Goal: Task Accomplishment & Management: Use online tool/utility

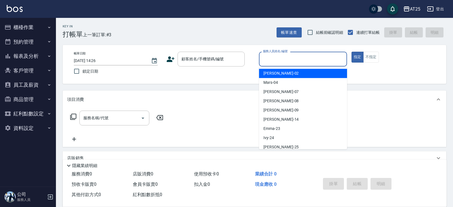
click at [288, 54] on div "服務人員姓名/編號 服務人員姓名/編號" at bounding box center [303, 59] width 88 height 15
click at [286, 60] on input "服務人員姓名/編號" at bounding box center [302, 59] width 83 height 10
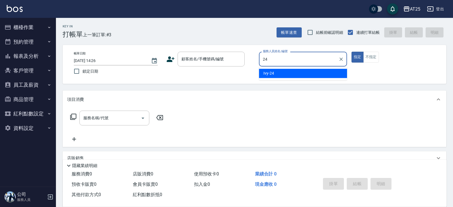
type input "Ivy-24"
type button "true"
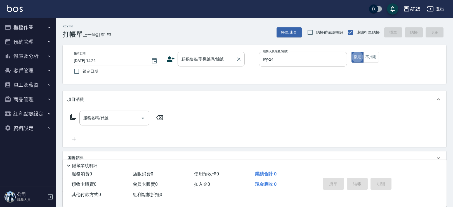
click at [201, 66] on div "顧客姓名/手機號碼/編號" at bounding box center [210, 59] width 67 height 15
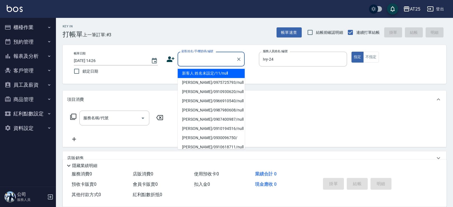
click at [195, 76] on li "新客人 姓名未設定/11/null" at bounding box center [210, 73] width 67 height 9
type input "新客人 姓名未設定/11/null"
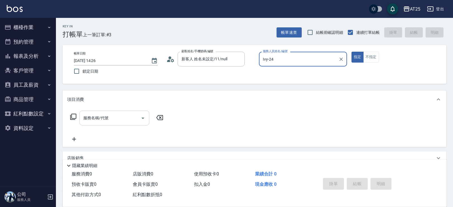
click at [94, 120] on div "服務名稱/代號 服務名稱/代號" at bounding box center [114, 118] width 70 height 15
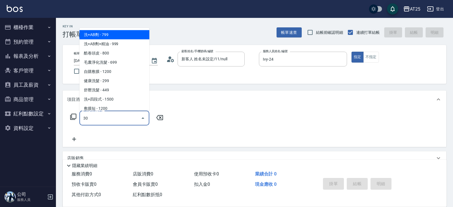
type input "301"
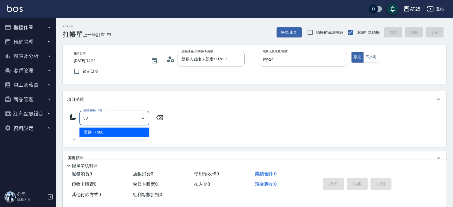
click at [94, 130] on span "燙髮 - 1500" at bounding box center [114, 132] width 70 height 9
type input "150"
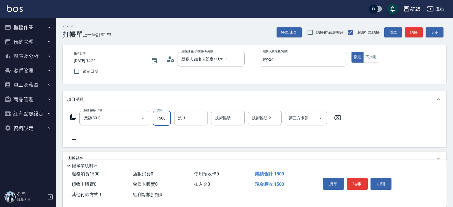
click at [167, 118] on input "1500" at bounding box center [162, 118] width 18 height 15
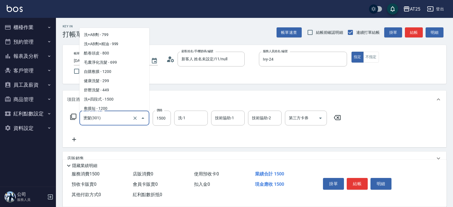
drag, startPoint x: 119, startPoint y: 122, endPoint x: 60, endPoint y: 127, distance: 60.0
click at [60, 127] on div "Key In 打帳單 上一筆訂單:#3 帳單速查 結帳前確認明細 連續打單結帳 掛單 結帳 明細 帳單日期 [DATE] 14:26 鎖定日期 顧客姓名/手機…" at bounding box center [254, 151] width 397 height 267
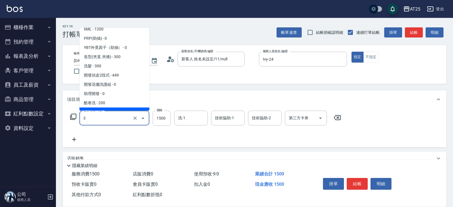
type input "30"
type input "0"
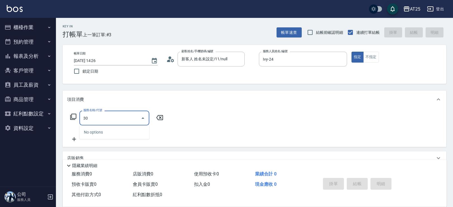
type input "303"
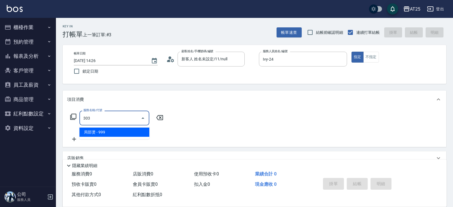
click at [98, 129] on span "局部燙 - 999" at bounding box center [114, 132] width 70 height 9
type input "90"
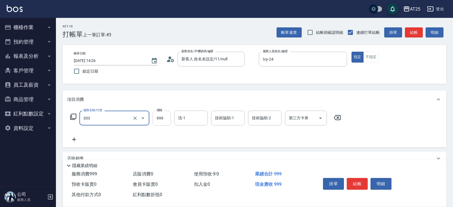
type input "局部燙(303)"
click at [158, 117] on input "999" at bounding box center [162, 118] width 18 height 15
type input "0"
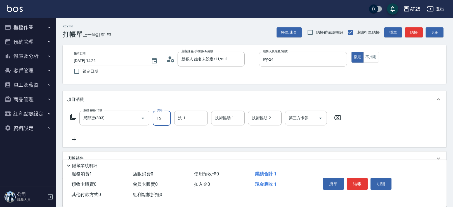
type input "150"
type input "1500"
click at [75, 140] on icon at bounding box center [74, 139] width 14 height 7
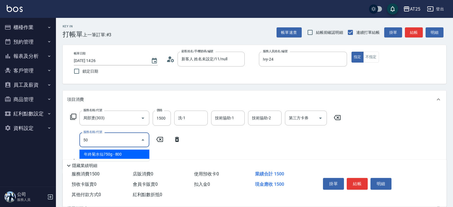
type input "503"
type input "240"
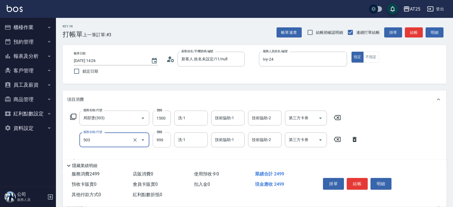
type input "局部髮(503)"
click at [158, 142] on input "999" at bounding box center [162, 139] width 18 height 15
type input "0"
type input "150"
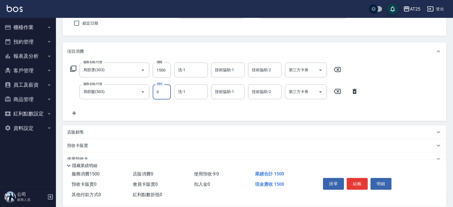
type input "0"
click at [72, 111] on icon at bounding box center [74, 113] width 14 height 7
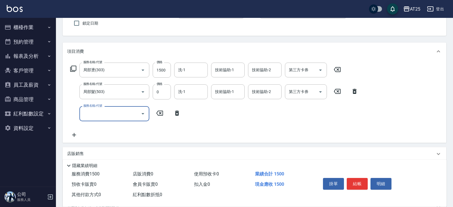
click at [105, 112] on input "服務名稱/代號" at bounding box center [110, 114] width 56 height 10
type input "660"
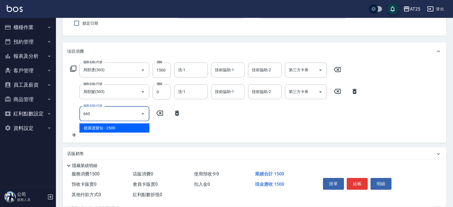
click at [122, 129] on span "鍍膜護髮短 - 2500" at bounding box center [114, 128] width 70 height 9
type input "400"
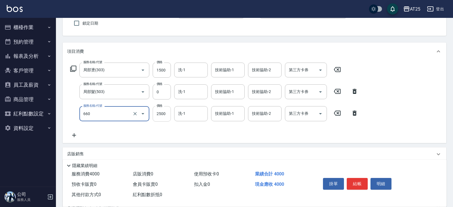
type input "鍍膜護髮短(660)"
click at [167, 117] on input "2500" at bounding box center [162, 113] width 18 height 15
type input "0"
type input "150"
type input "0"
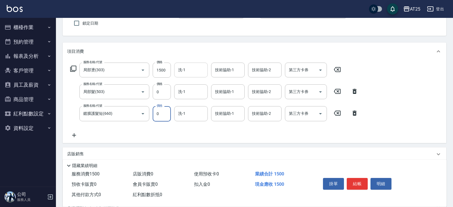
click at [184, 68] on div "洗-1 洗-1" at bounding box center [191, 70] width 34 height 15
click at [189, 83] on span "小u -77" at bounding box center [185, 84] width 12 height 6
type input "小u-77"
click at [222, 70] on div "技術協助-1 技術協助-1" at bounding box center [228, 70] width 34 height 15
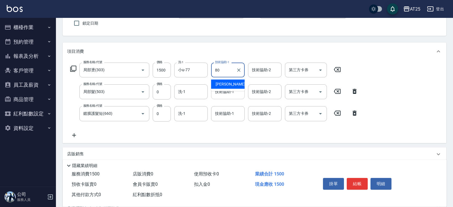
click at [231, 82] on span "[PERSON_NAME] -80" at bounding box center [232, 84] width 35 height 6
type input "[PERSON_NAME]-80"
click at [231, 90] on div "技術協助-1 技術協助-1" at bounding box center [228, 91] width 34 height 15
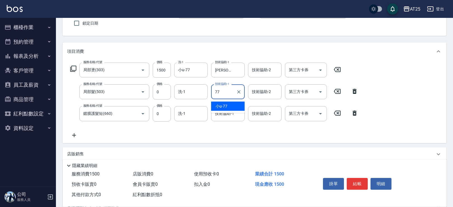
click at [226, 105] on span "小u -77" at bounding box center [221, 106] width 12 height 6
type input "小u-77"
click at [228, 117] on input "技術協助-1" at bounding box center [227, 114] width 29 height 10
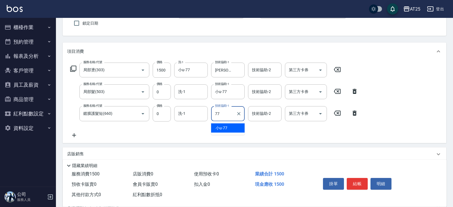
click at [228, 129] on div "小u -77" at bounding box center [228, 128] width 34 height 9
type input "小u-77"
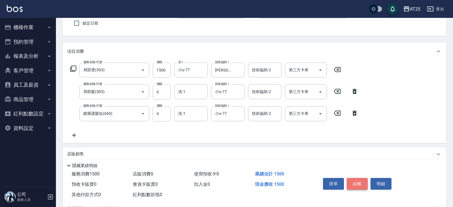
click at [363, 182] on button "結帳" at bounding box center [356, 184] width 21 height 12
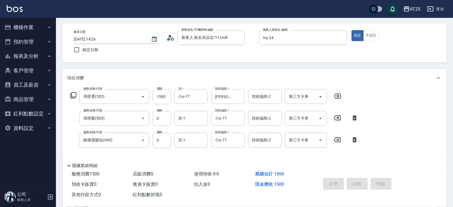
scroll to position [0, 0]
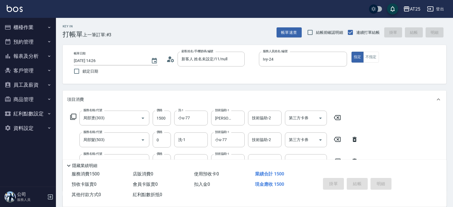
type input "[DATE] 16:20"
type input "0"
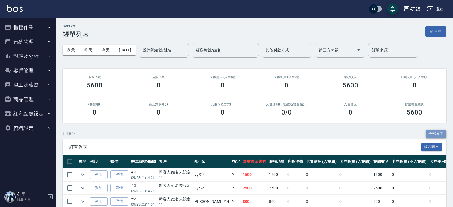
click at [434, 133] on button "全部展開" at bounding box center [436, 134] width 21 height 9
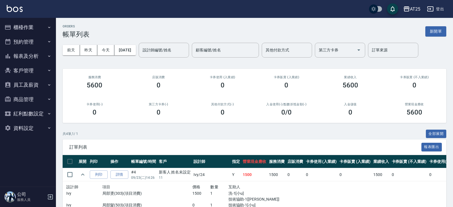
click at [20, 10] on img at bounding box center [15, 8] width 16 height 7
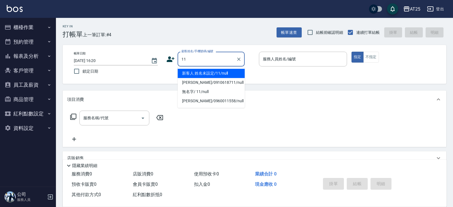
type input "新客人 姓名未設定/11/null"
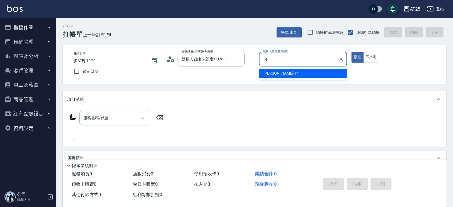
type input "Ken-14"
type button "true"
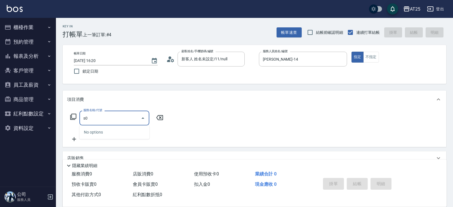
type input "s"
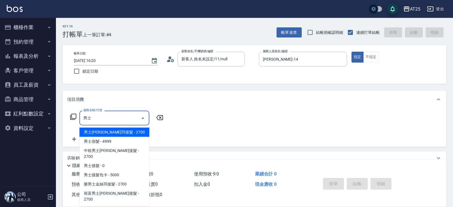
type input "男士金絲羽接髮(721)"
type input "270"
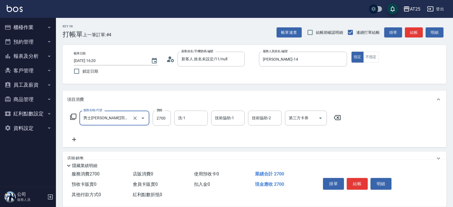
type input "男士金絲羽接髮(721)"
type input "0"
type input "59"
type input "50"
type input "599"
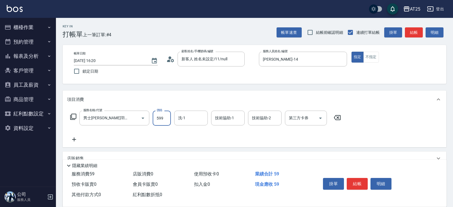
type input "590"
type input "5999"
type input "11"
type input "7"
type input "小祐-117"
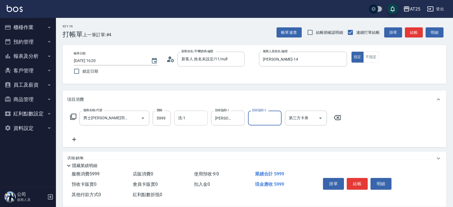
click at [196, 113] on div "洗-1" at bounding box center [191, 118] width 34 height 15
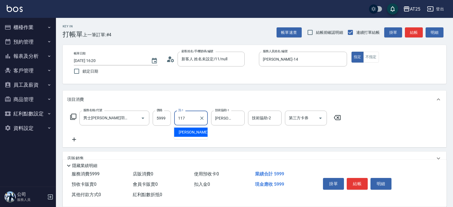
type input "小祐-117"
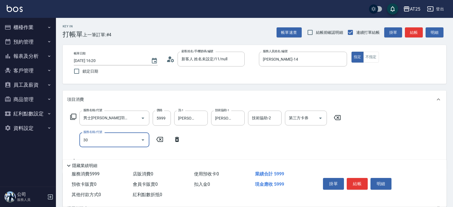
type input "301"
type input "740"
type input "燙髮(301)"
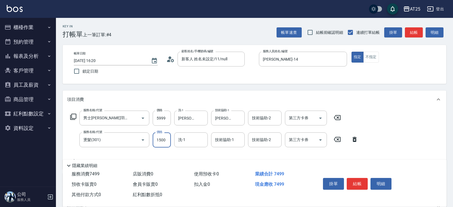
type input "600"
type input "25"
type input "620"
type input "250"
type input "840"
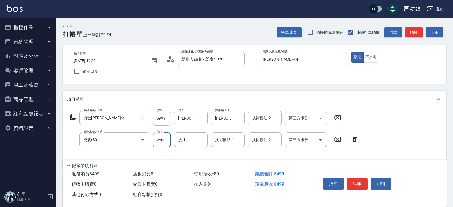
type input "2500"
type input "小祐-117"
click at [162, 136] on input "2500" at bounding box center [162, 139] width 18 height 15
type input "600"
type input "157"
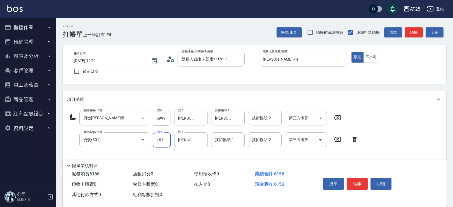
type input "750"
type input "1570"
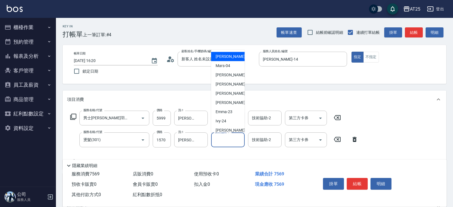
click at [225, 138] on div "技術協助-1 技術協助-1" at bounding box center [228, 139] width 34 height 15
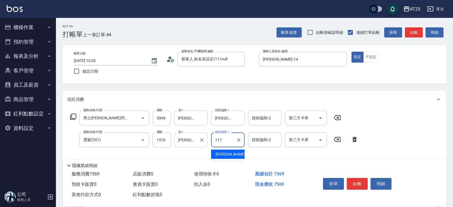
type input "小祐-117"
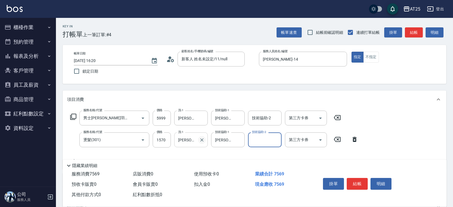
click at [200, 140] on icon "Clear" at bounding box center [202, 140] width 6 height 6
click at [351, 180] on button "結帳" at bounding box center [356, 184] width 21 height 12
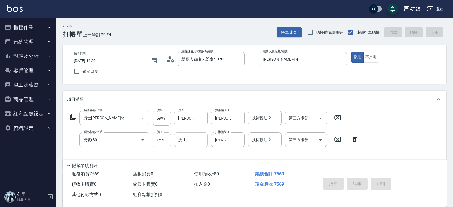
type input "2025/09/23 16:45"
type input "0"
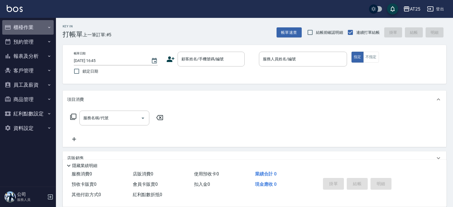
click at [26, 29] on button "櫃檯作業" at bounding box center [27, 27] width 51 height 15
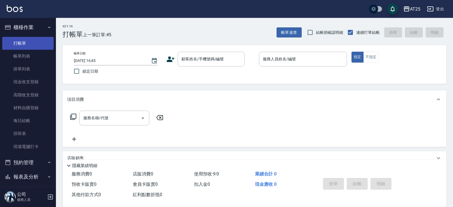
click at [25, 48] on link "打帳單" at bounding box center [27, 43] width 51 height 13
click at [27, 53] on link "帳單列表" at bounding box center [27, 56] width 51 height 13
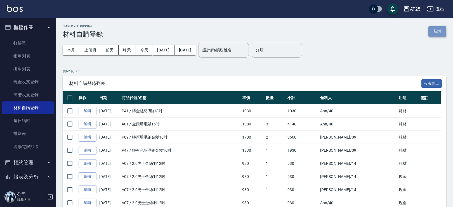
click at [445, 34] on button "新增" at bounding box center [437, 31] width 18 height 10
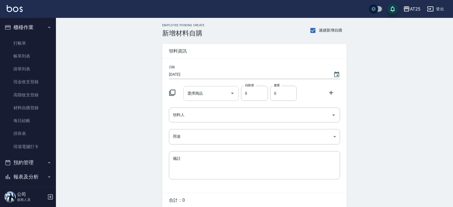
click at [193, 94] on div "選擇商品 選擇商品" at bounding box center [211, 93] width 56 height 15
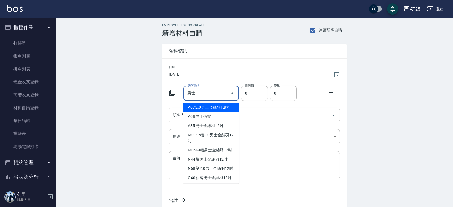
type input "2.0男士金絲羽12吋"
type input "930"
type input "1"
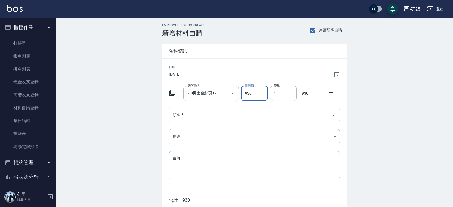
click at [193, 116] on input "領料人" at bounding box center [250, 115] width 158 height 10
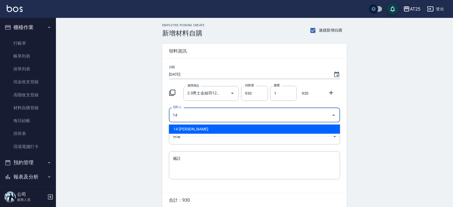
type input "14 Ken"
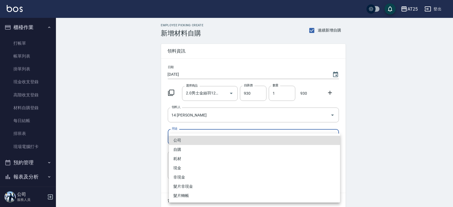
click at [184, 138] on body "AT25 登出 櫃檯作業 打帳單 帳單列表 掛單列表 現金收支登錄 高階收支登錄 材料自購登錄 每日結帳 排班表 現場電腦打卡 預約管理 預約管理 單日預約紀…" at bounding box center [226, 115] width 453 height 230
click at [182, 168] on li "現金" at bounding box center [254, 167] width 171 height 9
type input "現金"
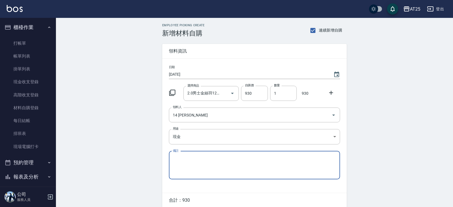
click at [133, 155] on div "公司 自購 耗材 現金 非現金 髮片非現金 髮片轉帳" at bounding box center [226, 103] width 453 height 207
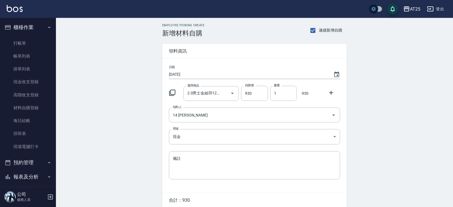
scroll to position [23, 0]
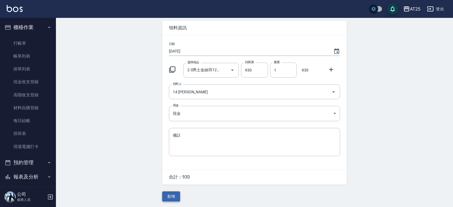
click at [169, 193] on button "新增" at bounding box center [171, 196] width 18 height 10
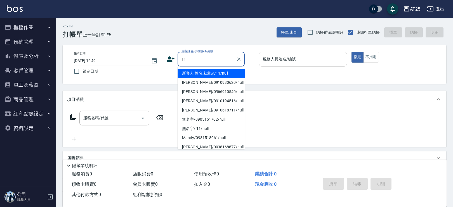
type input "新客人 姓名未設定/11/null"
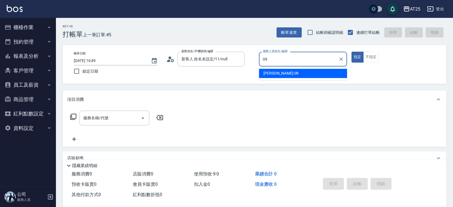
type input "[PERSON_NAME]-09"
type button "true"
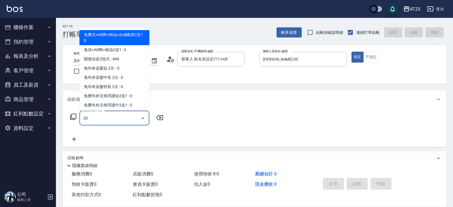
type input "201"
type input "30"
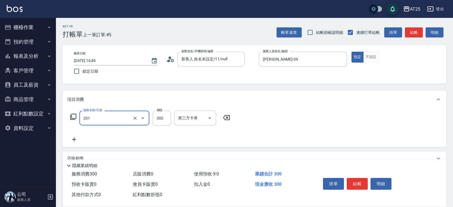
type input "洗髮(201)"
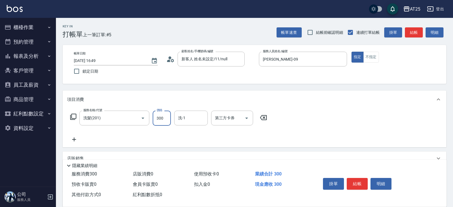
type input "0"
type input "30"
type input "300"
type input "[PERSON_NAME]-68"
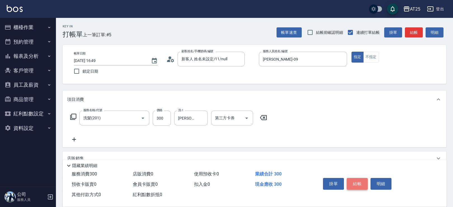
click at [359, 182] on button "結帳" at bounding box center [356, 184] width 21 height 12
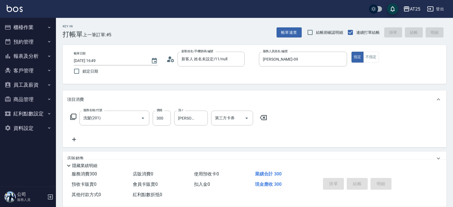
type input "0"
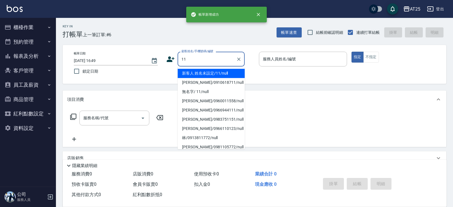
type input "新客人 姓名未設定/11/null"
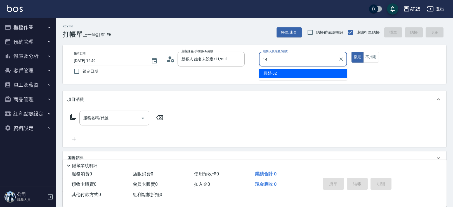
type input "[PERSON_NAME]-14"
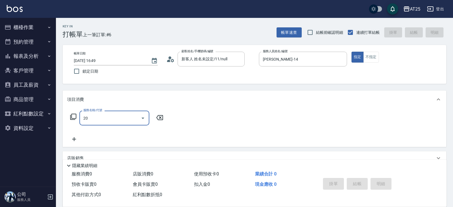
type input "201"
type input "30"
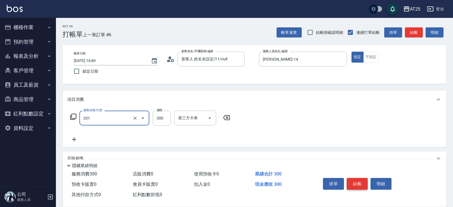
type input "洗髮(201)"
type input "4"
type input "0"
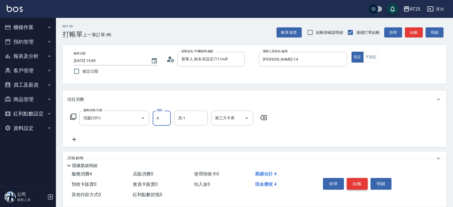
type input "40"
type input "400"
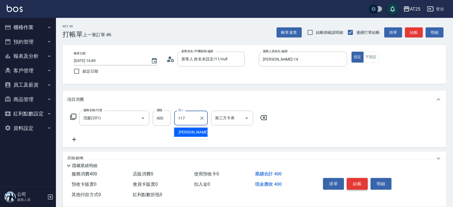
type input "小祐-117"
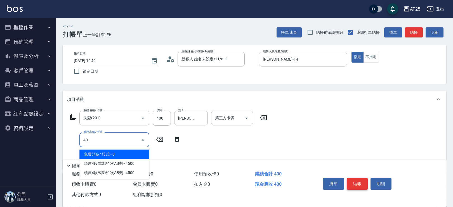
type input "401"
type input "70"
type input "剪髮(401)"
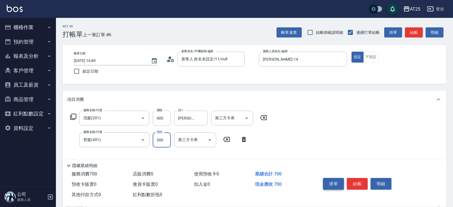
type input "40"
type input "80"
type input "400"
click at [349, 181] on button "結帳" at bounding box center [356, 184] width 21 height 12
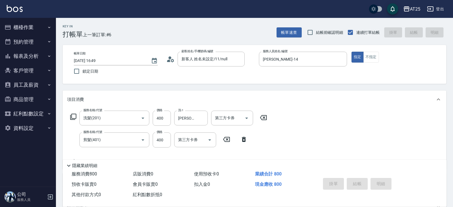
type input "0"
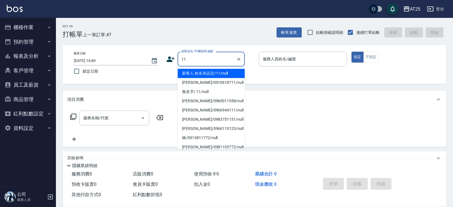
type input "新客人 姓名未設定/11/null"
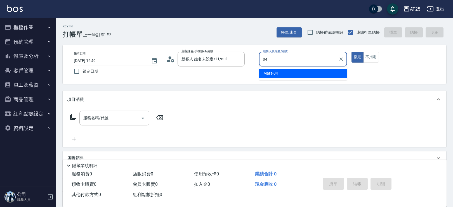
type input "Mars-04"
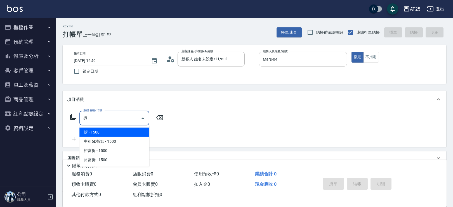
type input "拆(714)"
type input "150"
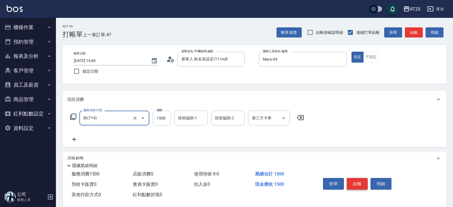
type input "拆(714)"
type input "0"
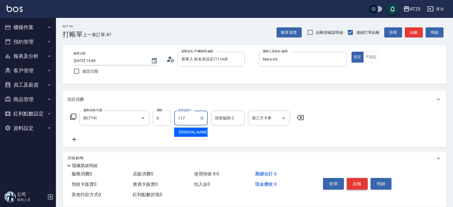
type input "小祐-117"
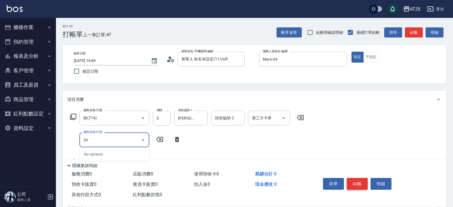
type input "201"
type input "30"
type input "洗髮(201)"
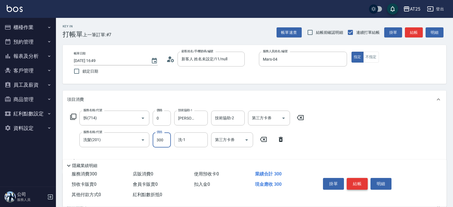
type input "0"
type input "小祐-117"
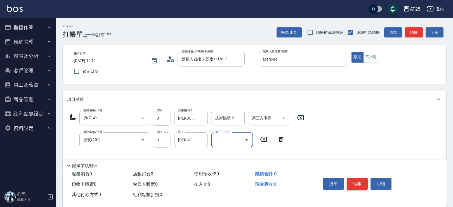
click at [352, 182] on button "結帳" at bounding box center [356, 184] width 21 height 12
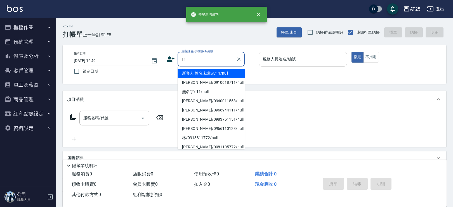
type input "新客人 姓名未設定/11/null"
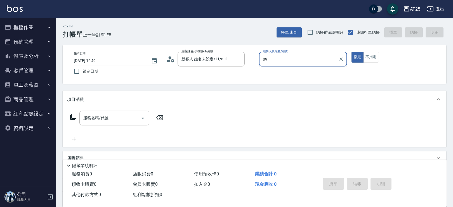
type input "Kevin-09"
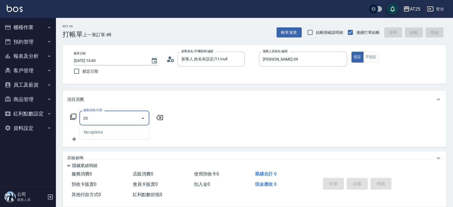
type input "201"
type input "30"
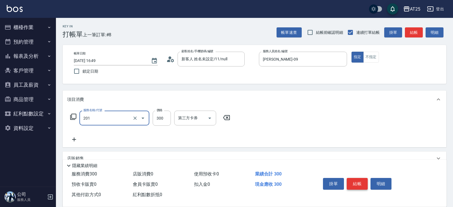
type input "洗髮(201)"
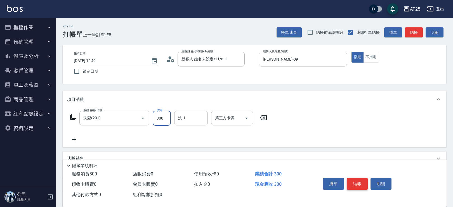
type input "0"
type input "20"
type input "200"
type input "游惠心-68"
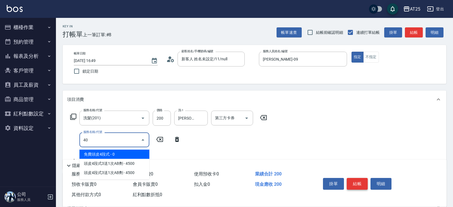
type input "401"
type input "50"
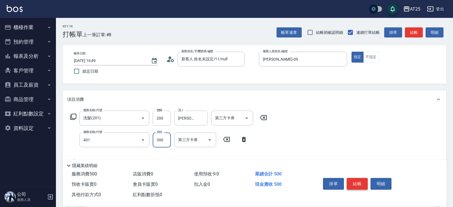
type input "剪髮(401)"
click at [350, 178] on button "結帳" at bounding box center [356, 184] width 21 height 12
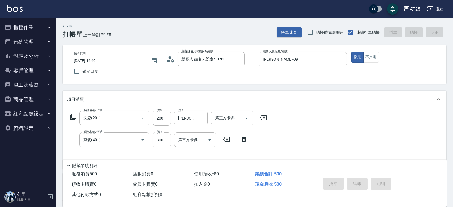
type input "0"
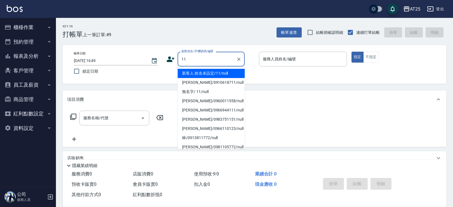
type input "新客人 姓名未設定/11/null"
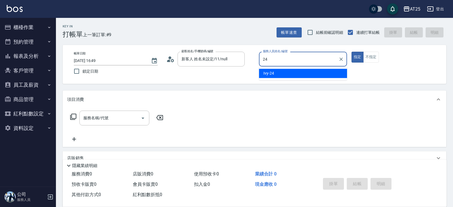
type input "Ivy-24"
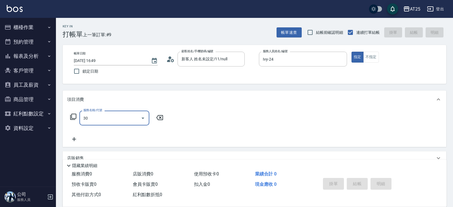
type input "301"
type input "150"
type input "燙髮(301)"
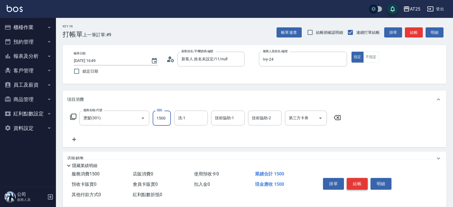
type input "0"
type input "小u-77"
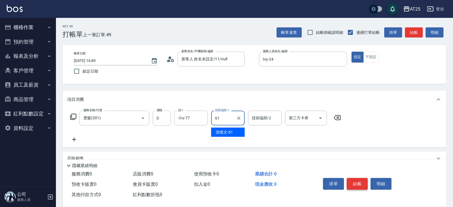
type input "游惠文-61"
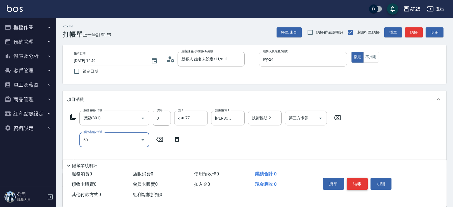
type input "501"
type input "100"
type input "染髮(501)"
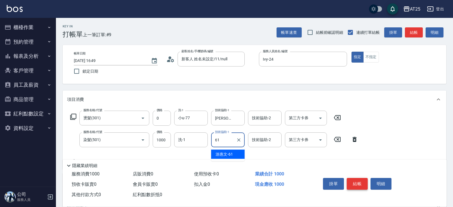
type input "游惠文-61"
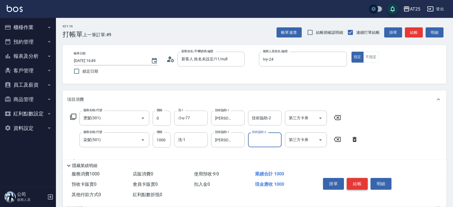
click at [350, 179] on button "結帳" at bounding box center [356, 184] width 21 height 12
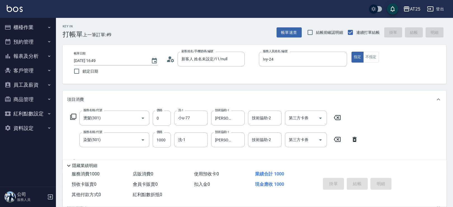
type input "0"
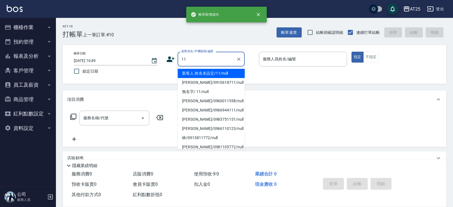
type input "新客人 姓名未設定/11/null"
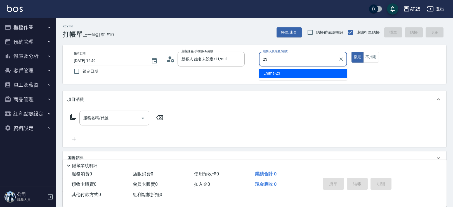
type input "Emma-23"
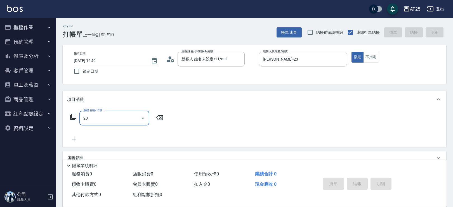
type input "201"
type input "30"
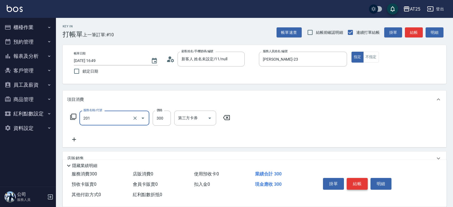
type input "洗髮(201)"
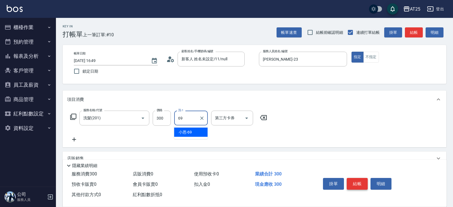
type input "小恩-69"
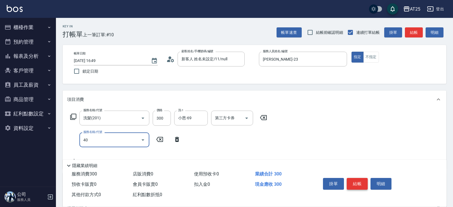
type input "401"
type input "60"
type input "剪髮(401)"
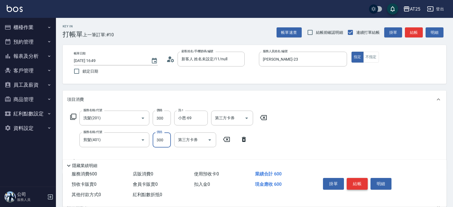
click at [353, 183] on button "結帳" at bounding box center [356, 184] width 21 height 12
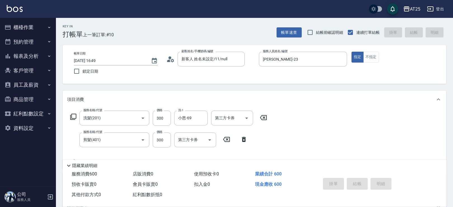
type input "2025/09/23 16:50"
type input "0"
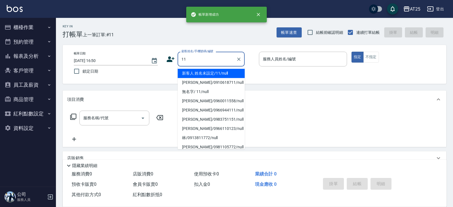
type input "新客人 姓名未設定/11/null"
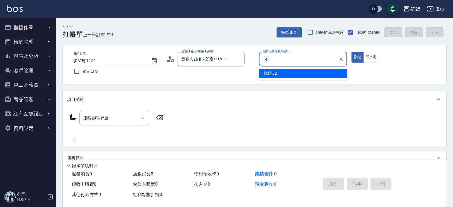
type input "Ken-14"
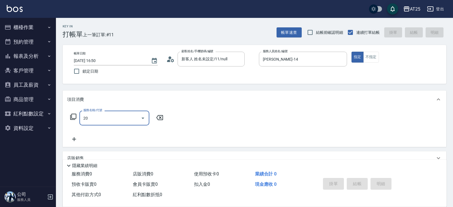
type input "201"
type input "30"
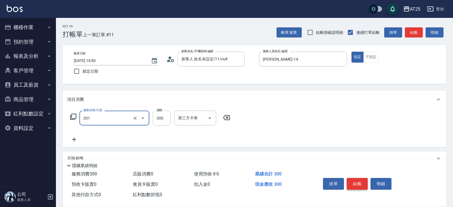
type input "洗髮(201)"
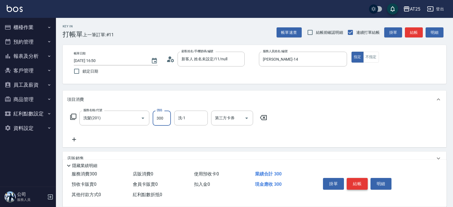
type input "0"
type input "40"
type input "400"
type input "小祐-117"
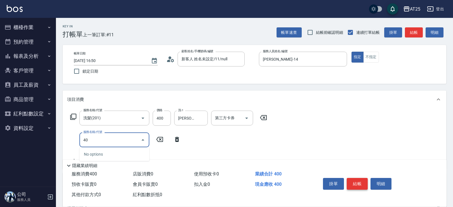
type input "401"
type input "70"
type input "剪髮(401)"
type input "40"
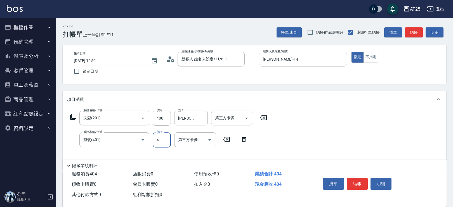
type input "40"
type input "80"
type input "400"
click at [354, 181] on button "結帳" at bounding box center [356, 184] width 21 height 12
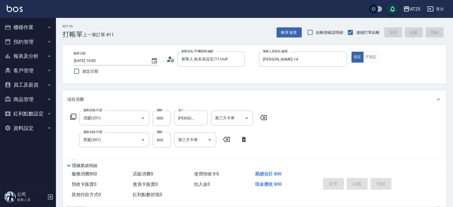
type input "0"
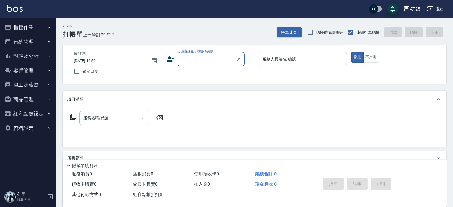
drag, startPoint x: 443, startPoint y: 169, endPoint x: 432, endPoint y: 167, distance: 11.3
click at [432, 169] on div "服務消費 0 店販消費 0 使用預收卡 0 業績合計 0 預收卡販賣 0 會員卡販賣 0 扣入金 0 現金應收 0 其他付款方式 0 紅利點數折抵 0 掛單 …" at bounding box center [255, 188] width 384 height 38
click at [206, 61] on input "顧客姓名/手機號碼/編號" at bounding box center [207, 59] width 54 height 10
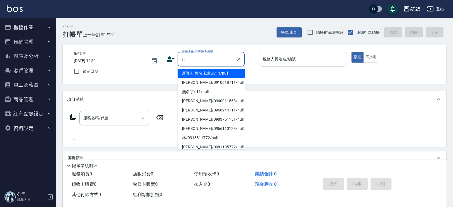
type input "新客人 姓名未設定/11/null"
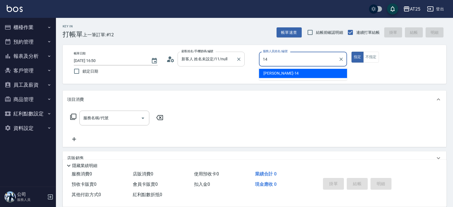
type input "Ken-14"
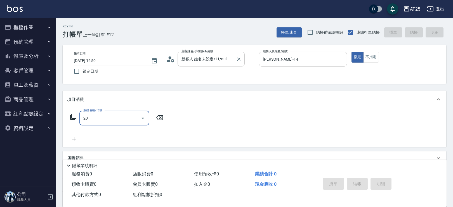
type input "201"
type input "30"
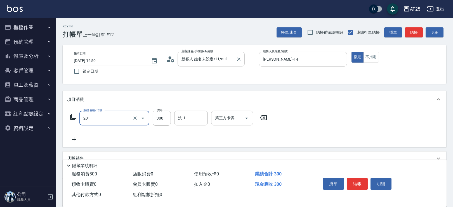
type input "洗髮(201)"
type input "5"
type input "0"
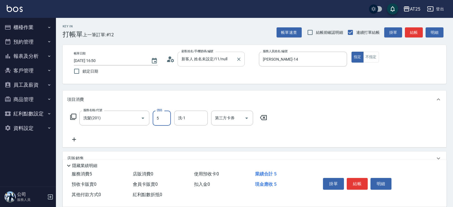
type input "50"
type input "500"
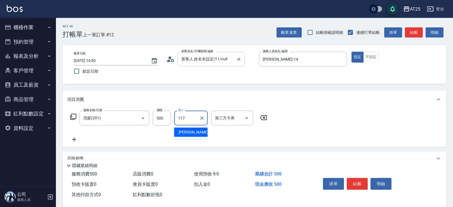
type input "小祐-117"
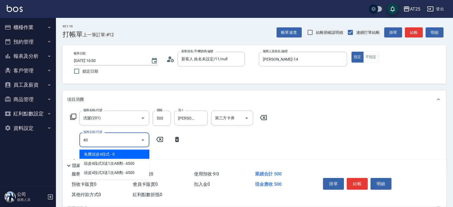
type input "401"
type input "80"
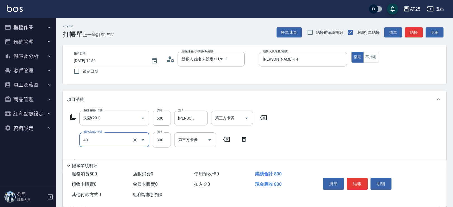
type input "剪髮(401)"
type input "50"
type input "500"
type input "100"
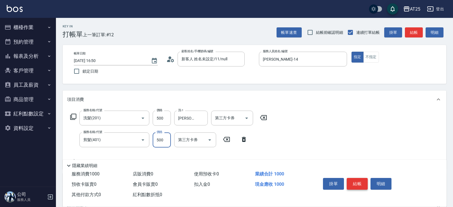
type input "500"
click at [357, 180] on button "結帳" at bounding box center [356, 184] width 21 height 12
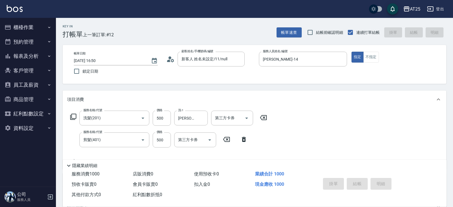
type input "2025/09/23 17:28"
type input "0"
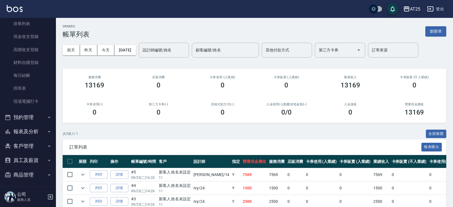
scroll to position [76, 0]
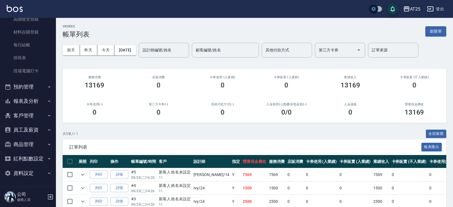
click at [31, 101] on button "報表及分析" at bounding box center [27, 101] width 51 height 15
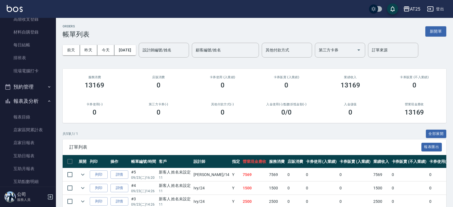
scroll to position [178, 0]
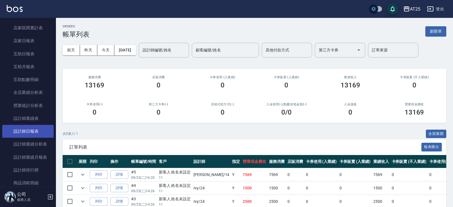
click at [41, 130] on link "設計師日報表" at bounding box center [27, 131] width 51 height 13
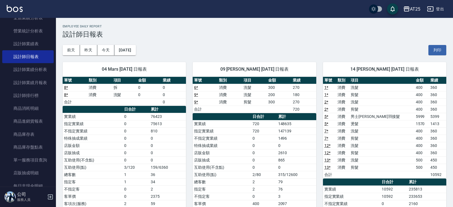
scroll to position [259, 0]
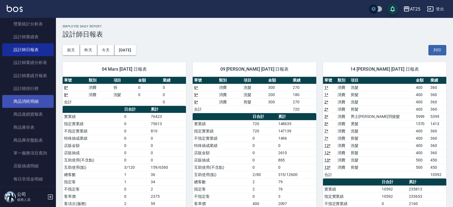
click at [35, 103] on link "商品消耗明細" at bounding box center [27, 101] width 51 height 13
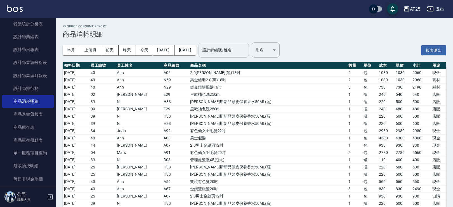
click at [245, 54] on input "設計師編號/姓名" at bounding box center [223, 50] width 45 height 10
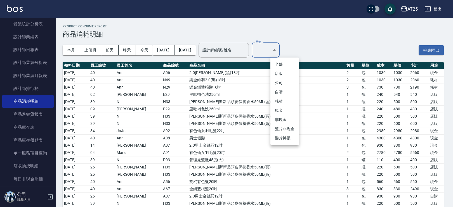
click at [280, 72] on li "店販" at bounding box center [284, 73] width 29 height 9
type input "店販"
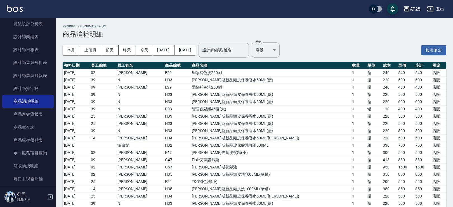
click at [240, 45] on div "設計師編號/姓名 設計師編號/姓名" at bounding box center [223, 50] width 50 height 15
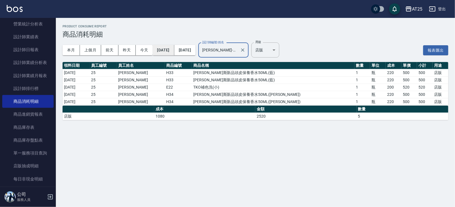
type input "Evan-25"
click at [173, 51] on button "2025/09/01" at bounding box center [164, 50] width 22 height 10
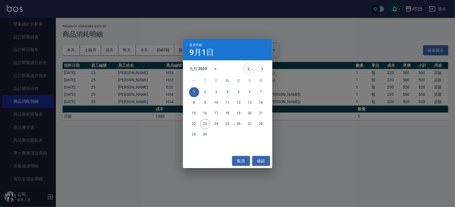
click at [250, 68] on icon "Previous month" at bounding box center [249, 69] width 7 height 7
drag, startPoint x: 204, startPoint y: 93, endPoint x: 204, endPoint y: 89, distance: 4.2
click at [204, 92] on button "1" at bounding box center [205, 92] width 10 height 10
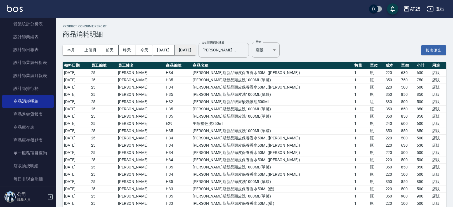
click at [196, 50] on button "2025/09/23" at bounding box center [184, 50] width 21 height 10
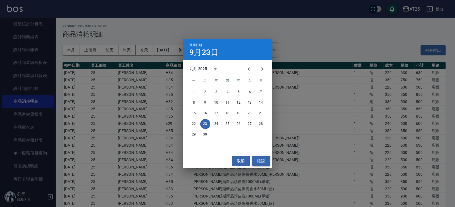
click at [265, 161] on button "確認" at bounding box center [261, 161] width 18 height 10
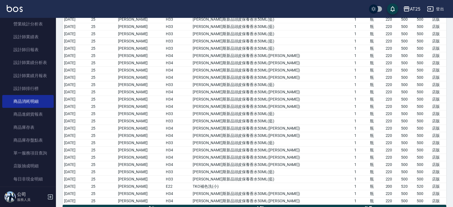
scroll to position [359, 0]
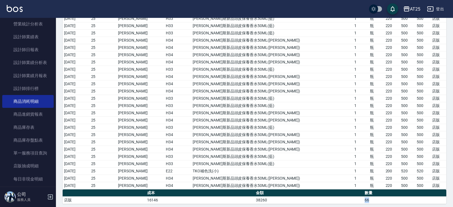
drag, startPoint x: 360, startPoint y: 196, endPoint x: 374, endPoint y: 196, distance: 14.0
click at [374, 196] on tr "店販 16146 38260 66" at bounding box center [254, 199] width 383 height 7
click at [374, 196] on td "66" at bounding box center [404, 199] width 83 height 7
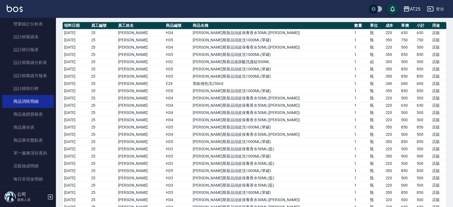
scroll to position [0, 0]
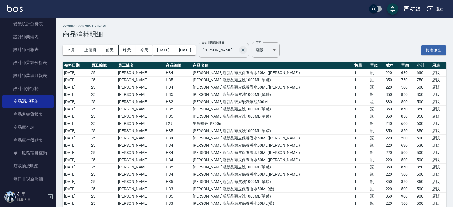
click at [246, 50] on icon "Clear" at bounding box center [243, 50] width 6 height 6
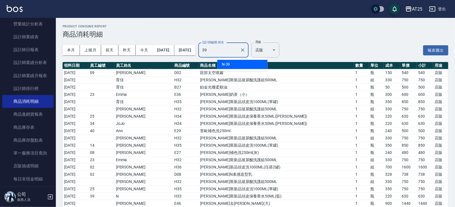
type input "N-39"
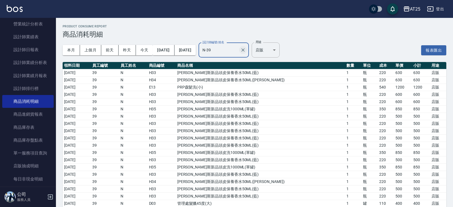
click at [246, 51] on icon "Clear" at bounding box center [243, 50] width 6 height 6
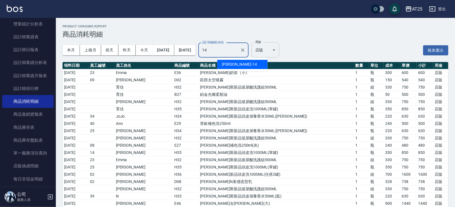
type input "Ken-14"
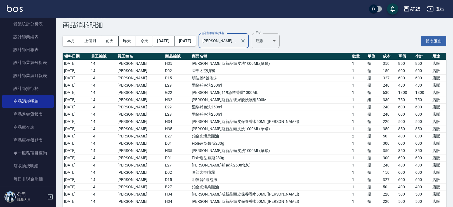
scroll to position [5, 0]
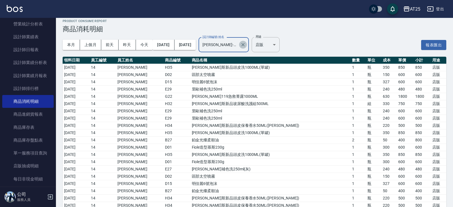
click at [246, 43] on icon "Clear" at bounding box center [243, 45] width 6 height 6
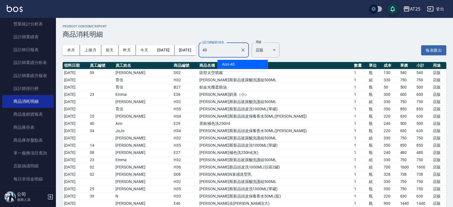
type input "Ann-40"
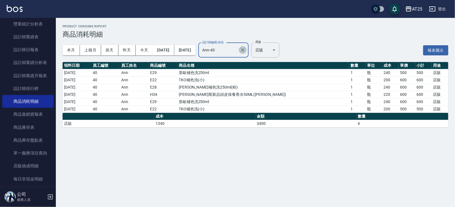
click at [246, 49] on icon "Clear" at bounding box center [243, 50] width 6 height 6
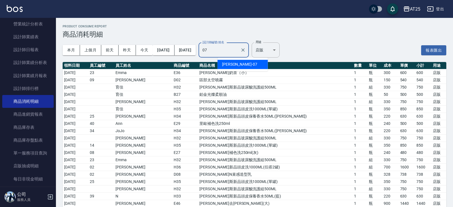
type input "Cooper-07"
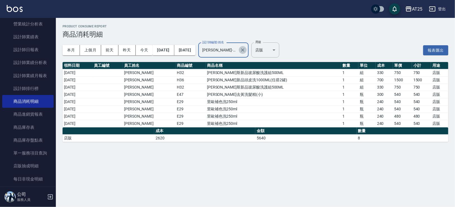
click at [246, 49] on icon "Clear" at bounding box center [243, 50] width 6 height 6
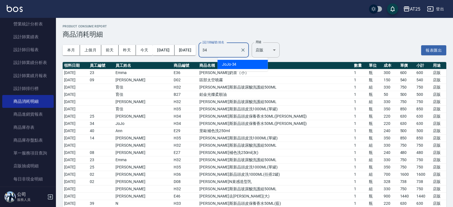
type input "JoJo-34"
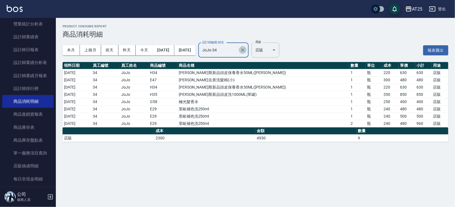
click at [246, 49] on icon "Clear" at bounding box center [243, 50] width 6 height 6
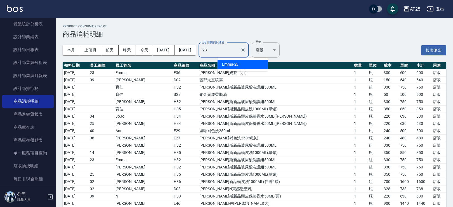
type input "Emma-23"
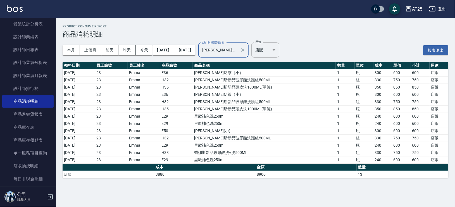
click at [246, 49] on icon "Clear" at bounding box center [243, 50] width 6 height 6
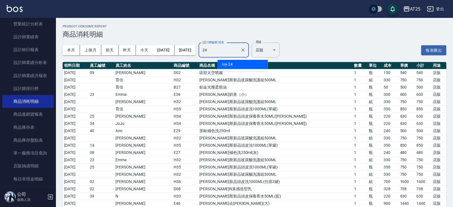
type input "Ivy-24"
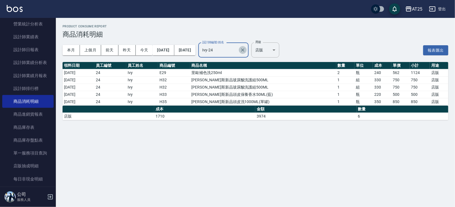
click at [246, 49] on icon "Clear" at bounding box center [243, 50] width 6 height 6
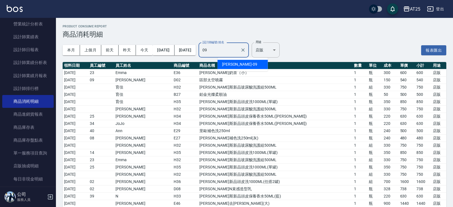
type input "Kevin-09"
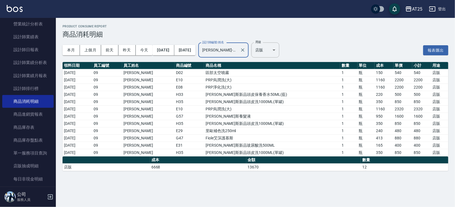
click at [246, 49] on icon "Clear" at bounding box center [243, 50] width 6 height 6
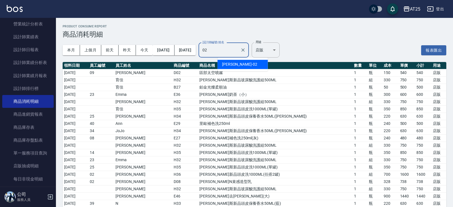
type input "Vivian-02"
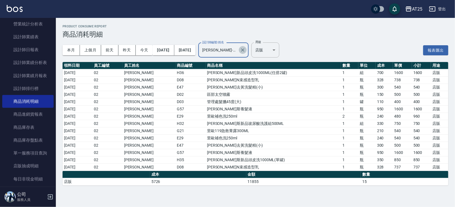
click at [246, 49] on icon "Clear" at bounding box center [243, 50] width 6 height 6
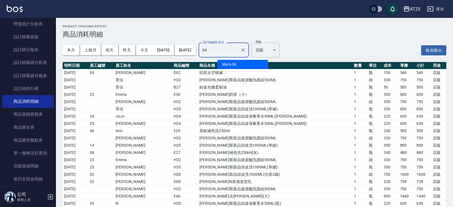
type input "Mars-04"
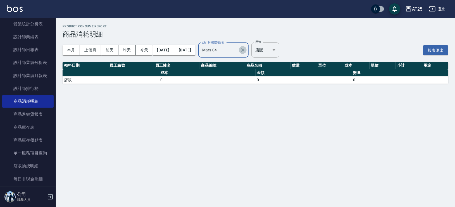
click at [246, 49] on icon "Clear" at bounding box center [243, 50] width 6 height 6
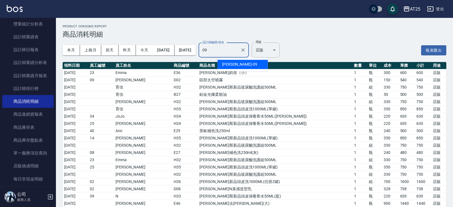
type input "Kevin-09"
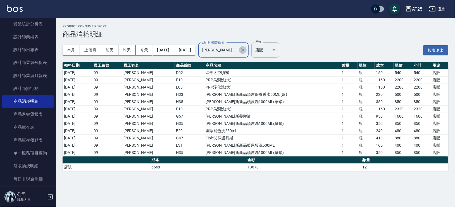
click at [246, 49] on icon "Clear" at bounding box center [243, 50] width 6 height 6
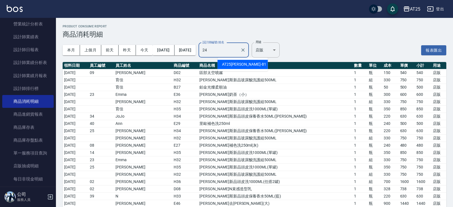
type input "Ivy-24"
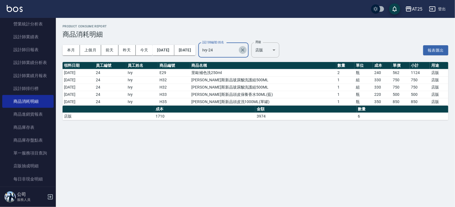
click at [246, 49] on icon "Clear" at bounding box center [243, 50] width 6 height 6
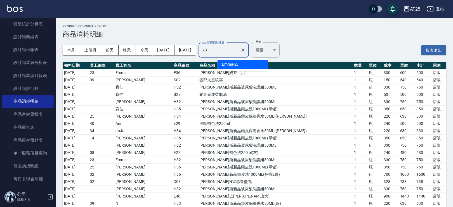
type input "Emma-23"
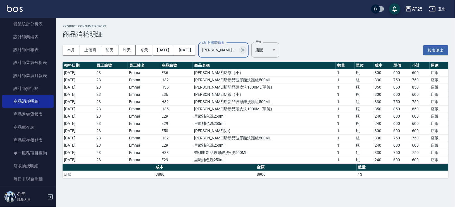
click at [246, 49] on icon "Clear" at bounding box center [243, 50] width 6 height 6
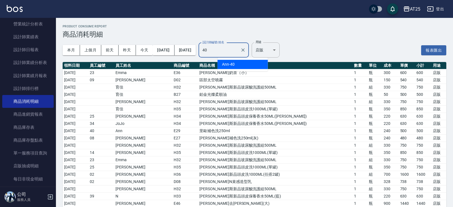
type input "Ann-40"
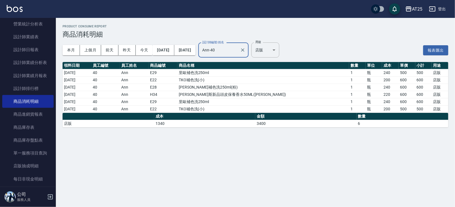
click at [246, 49] on icon "Clear" at bounding box center [243, 50] width 6 height 6
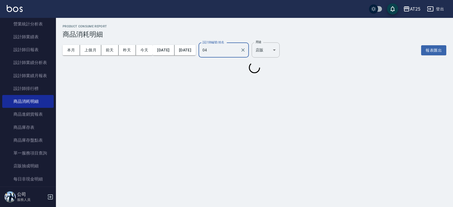
type input "Mars-04"
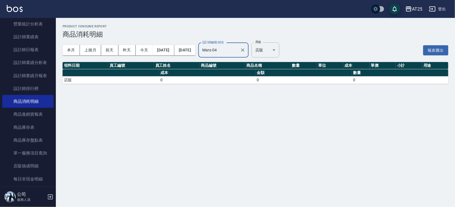
click at [246, 49] on icon "Clear" at bounding box center [243, 50] width 6 height 6
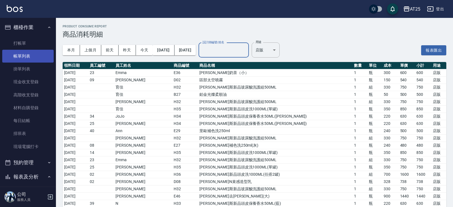
click at [35, 57] on link "帳單列表" at bounding box center [27, 56] width 51 height 13
